Goal: Task Accomplishment & Management: Complete application form

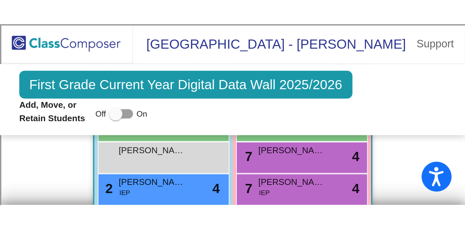
scroll to position [182, 0]
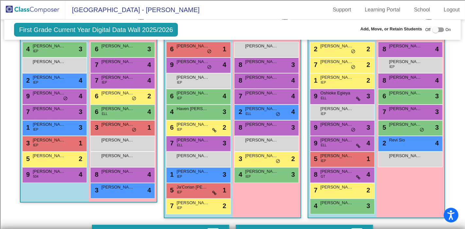
click at [29, 10] on img at bounding box center [32, 9] width 65 height 19
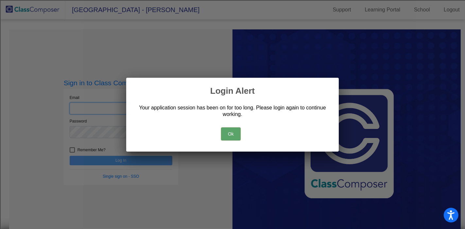
type input "[EMAIL_ADDRESS][DOMAIN_NAME]"
click at [228, 89] on button "Ok" at bounding box center [231, 134] width 20 height 13
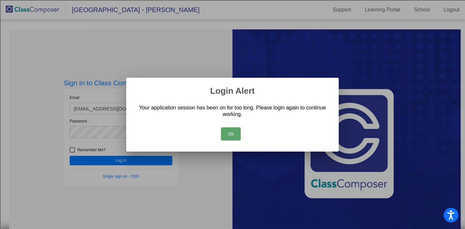
click at [225, 89] on button "Ok" at bounding box center [231, 134] width 20 height 13
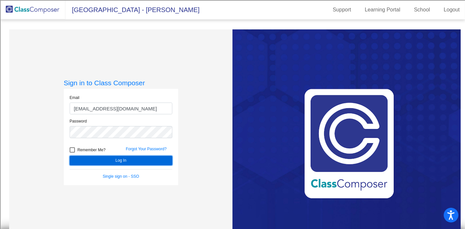
click at [116, 89] on button "Log In" at bounding box center [121, 160] width 103 height 9
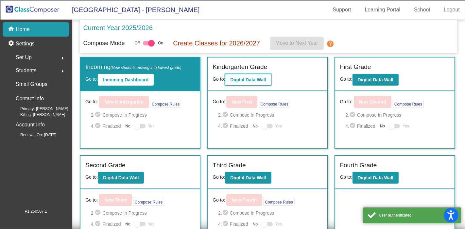
click at [228, 84] on button "Digital Data Wall" at bounding box center [248, 80] width 46 height 12
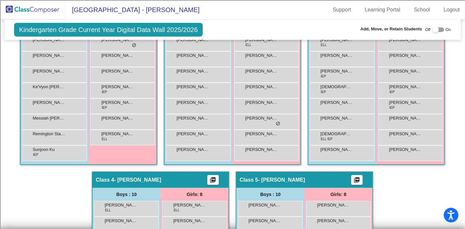
scroll to position [204, 0]
drag, startPoint x: 395, startPoint y: 219, endPoint x: 465, endPoint y: 211, distance: 70.2
click at [228, 89] on mat-sidenav-content "Kindergarten Grade Current Year Digital Data Wall 2025/2026 Add, Move, or Retai…" at bounding box center [232, 125] width 465 height 210
click at [228, 31] on div "Kindergarten Grade Current Year Digital Data Wall 2025/2026 Add, Move, or Retai…" at bounding box center [232, 30] width 456 height 20
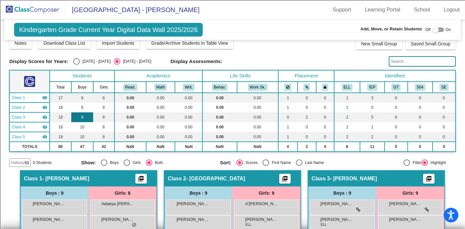
scroll to position [22, 0]
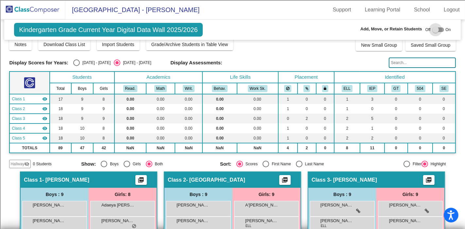
click at [228, 31] on div at bounding box center [438, 29] width 12 height 5
click at [21, 89] on span "Hallway" at bounding box center [17, 164] width 14 height 6
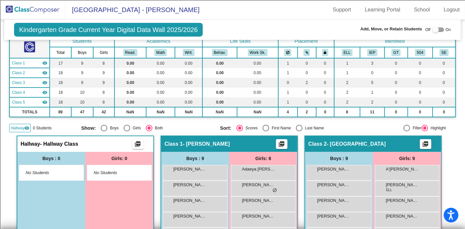
scroll to position [59, 0]
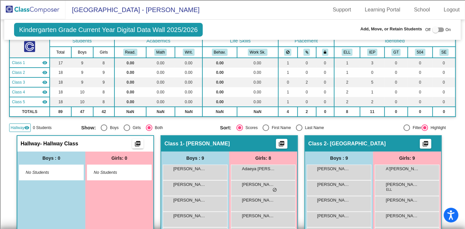
click at [228, 29] on div at bounding box center [438, 29] width 12 height 5
click at [228, 29] on div at bounding box center [435, 29] width 7 height 7
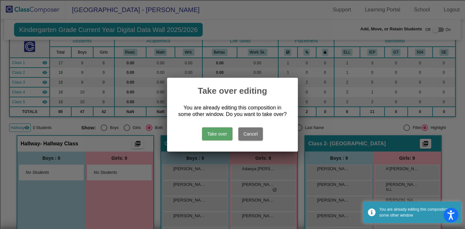
click at [212, 89] on button "Take over" at bounding box center [217, 134] width 30 height 13
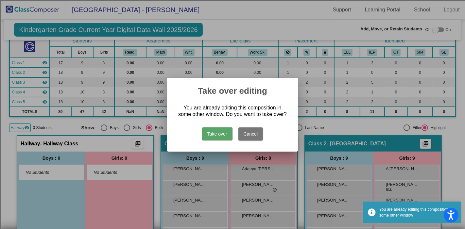
scroll to position [0, 0]
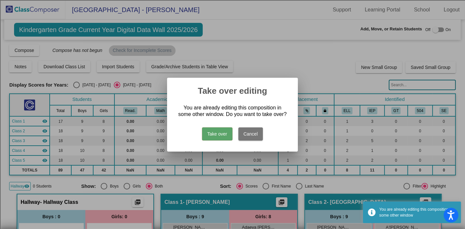
click at [212, 89] on button "Take over" at bounding box center [217, 134] width 30 height 13
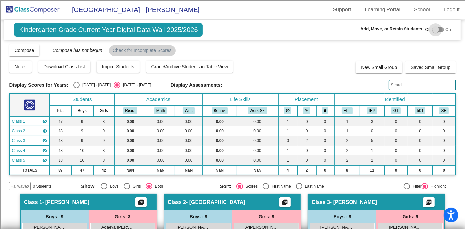
click at [228, 26] on div at bounding box center [435, 29] width 7 height 7
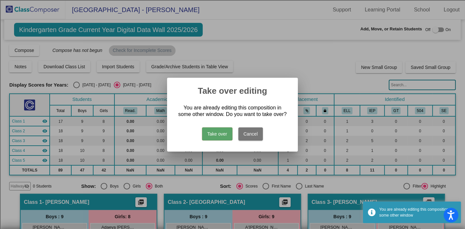
click at [219, 89] on button "Take over" at bounding box center [217, 134] width 30 height 13
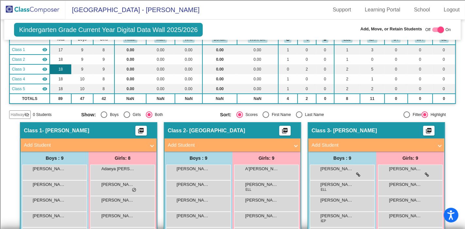
scroll to position [73, 0]
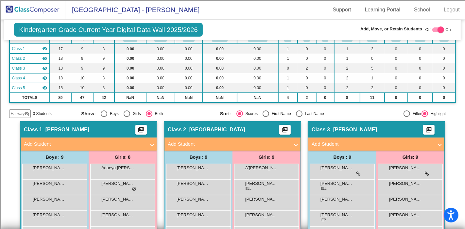
click at [19, 89] on span "Hallway" at bounding box center [17, 114] width 14 height 6
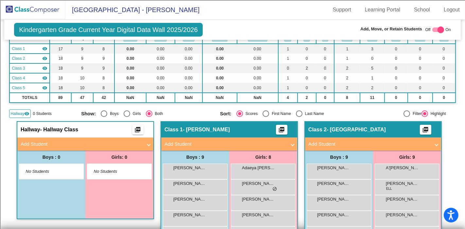
click at [102, 89] on mat-panel-title "Add Student" at bounding box center [82, 145] width 122 height 8
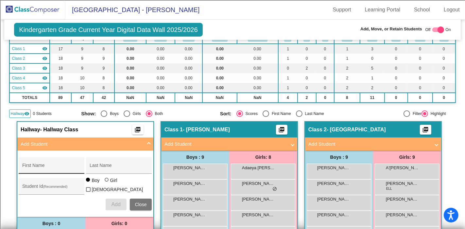
click at [66, 89] on div "First Name" at bounding box center [51, 167] width 59 height 13
type input "Jaycee"
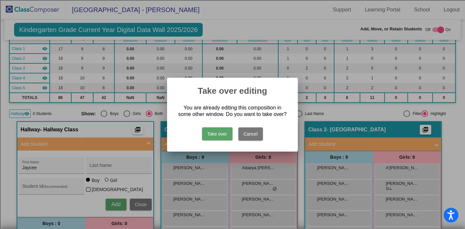
click at [210, 89] on button "Take over" at bounding box center [217, 134] width 30 height 13
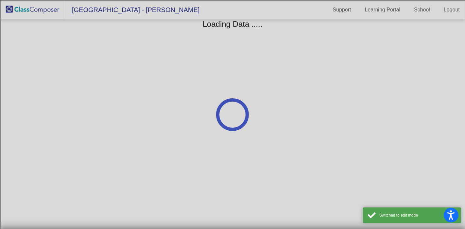
scroll to position [0, 0]
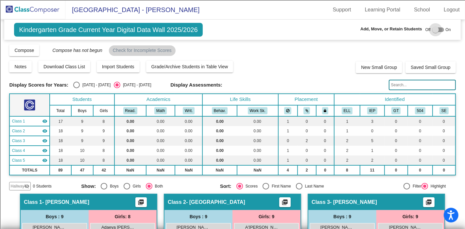
drag, startPoint x: 438, startPoint y: 29, endPoint x: 427, endPoint y: 39, distance: 14.7
click at [228, 29] on div at bounding box center [438, 29] width 12 height 5
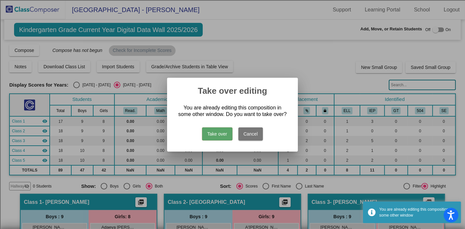
click at [217, 89] on button "Take over" at bounding box center [217, 134] width 30 height 13
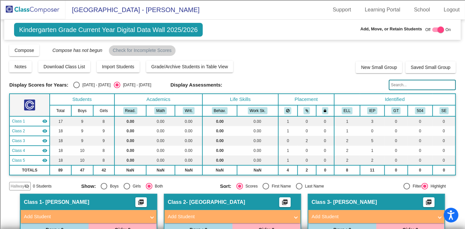
click at [20, 89] on span "Hallway" at bounding box center [17, 186] width 14 height 6
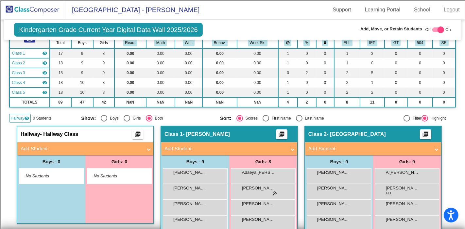
scroll to position [73, 0]
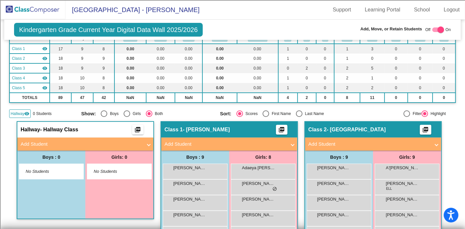
click at [54, 89] on mat-panel-title "Add Student" at bounding box center [82, 145] width 122 height 8
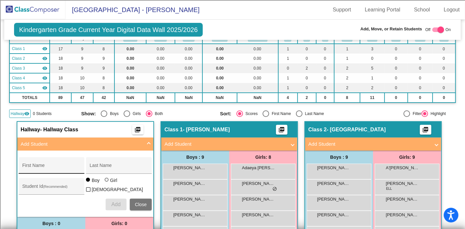
click at [53, 89] on input "First Name" at bounding box center [51, 167] width 59 height 5
type input "Jaycee"
type input "[PERSON_NAME]"
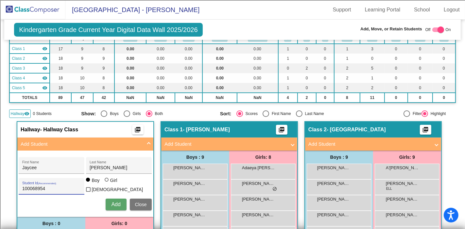
type input "100068954"
click at [106, 89] on div at bounding box center [107, 180] width 5 height 5
click at [107, 89] on input "Girl" at bounding box center [107, 183] width 0 height 0
radio input "true"
click at [112, 89] on span "Add" at bounding box center [115, 205] width 9 height 6
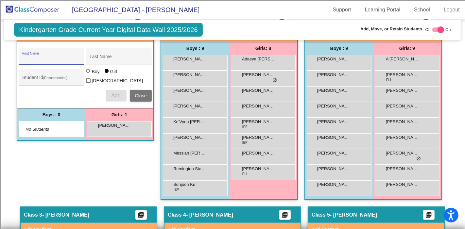
scroll to position [145, 0]
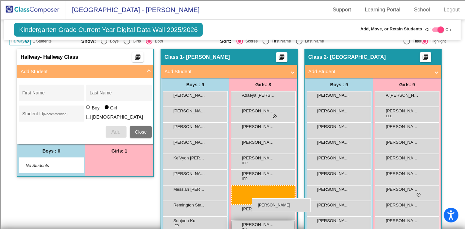
drag, startPoint x: 137, startPoint y: 171, endPoint x: 246, endPoint y: 200, distance: 112.3
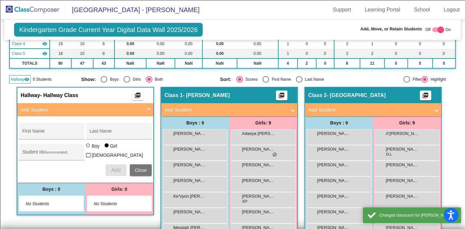
scroll to position [36, 0]
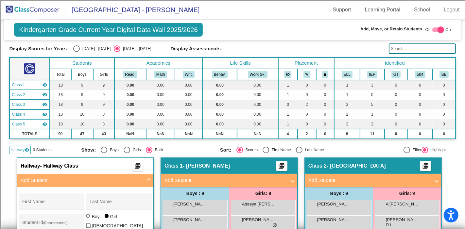
click at [17, 89] on span "Hallway" at bounding box center [17, 150] width 14 height 6
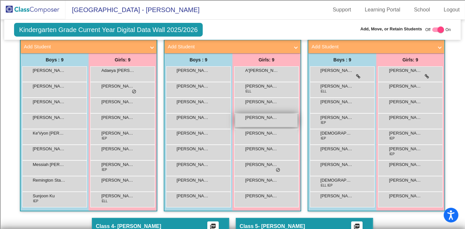
scroll to position [182, 0]
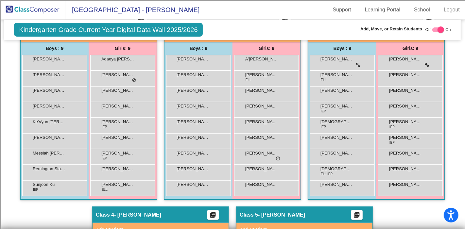
click at [38, 9] on img at bounding box center [32, 9] width 65 height 19
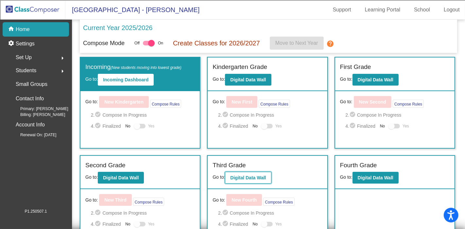
click at [228, 89] on b "Digital Data Wall" at bounding box center [248, 177] width 36 height 5
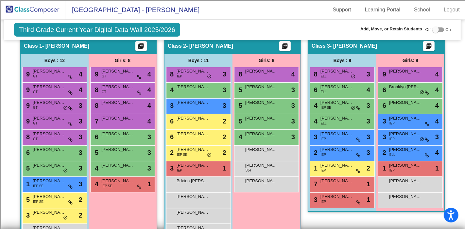
scroll to position [145, 0]
